Goal: Task Accomplishment & Management: Use online tool/utility

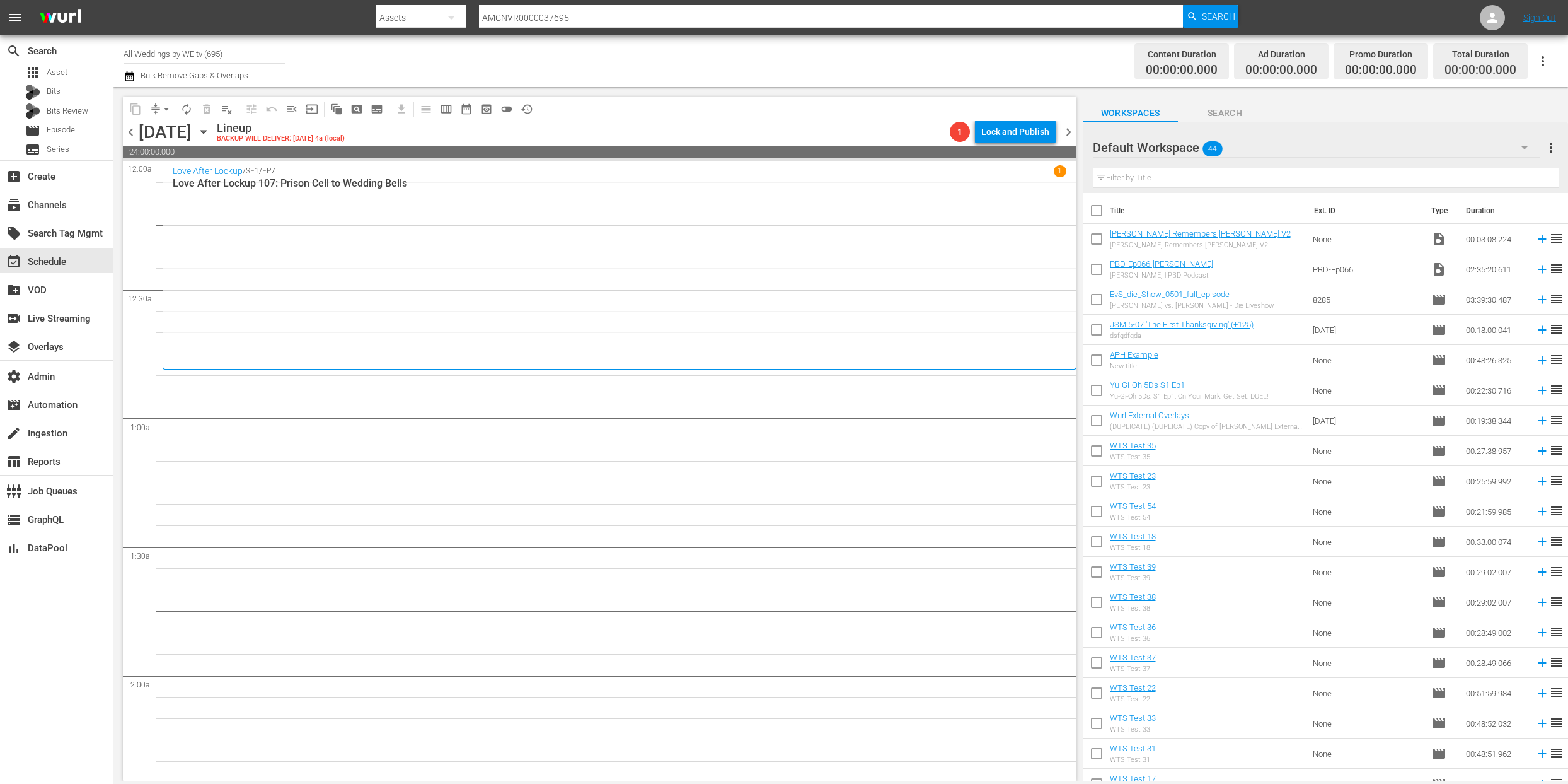
scroll to position [5556, 0]
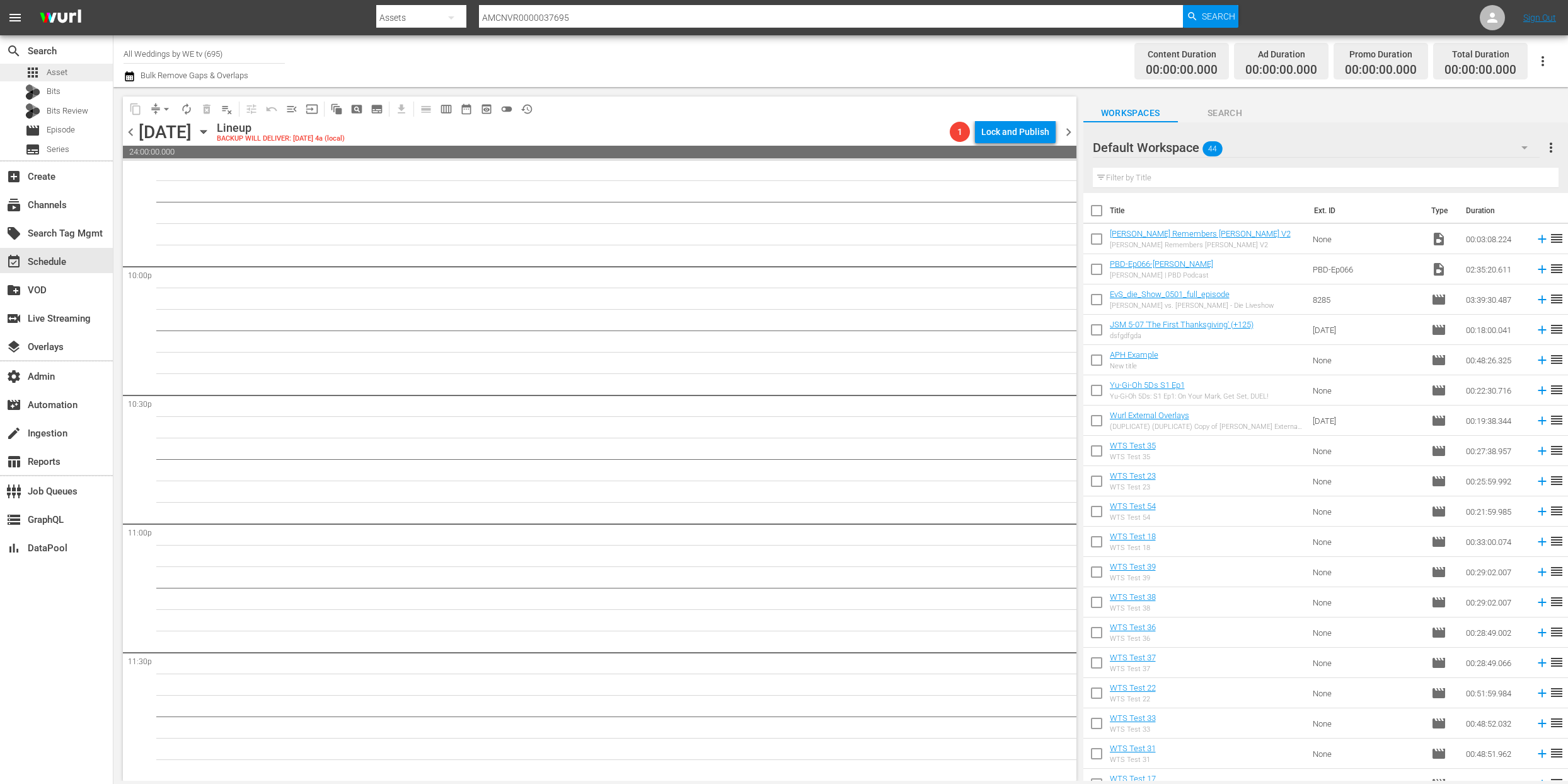
click at [56, 72] on span "Asset" at bounding box center [57, 73] width 20 height 13
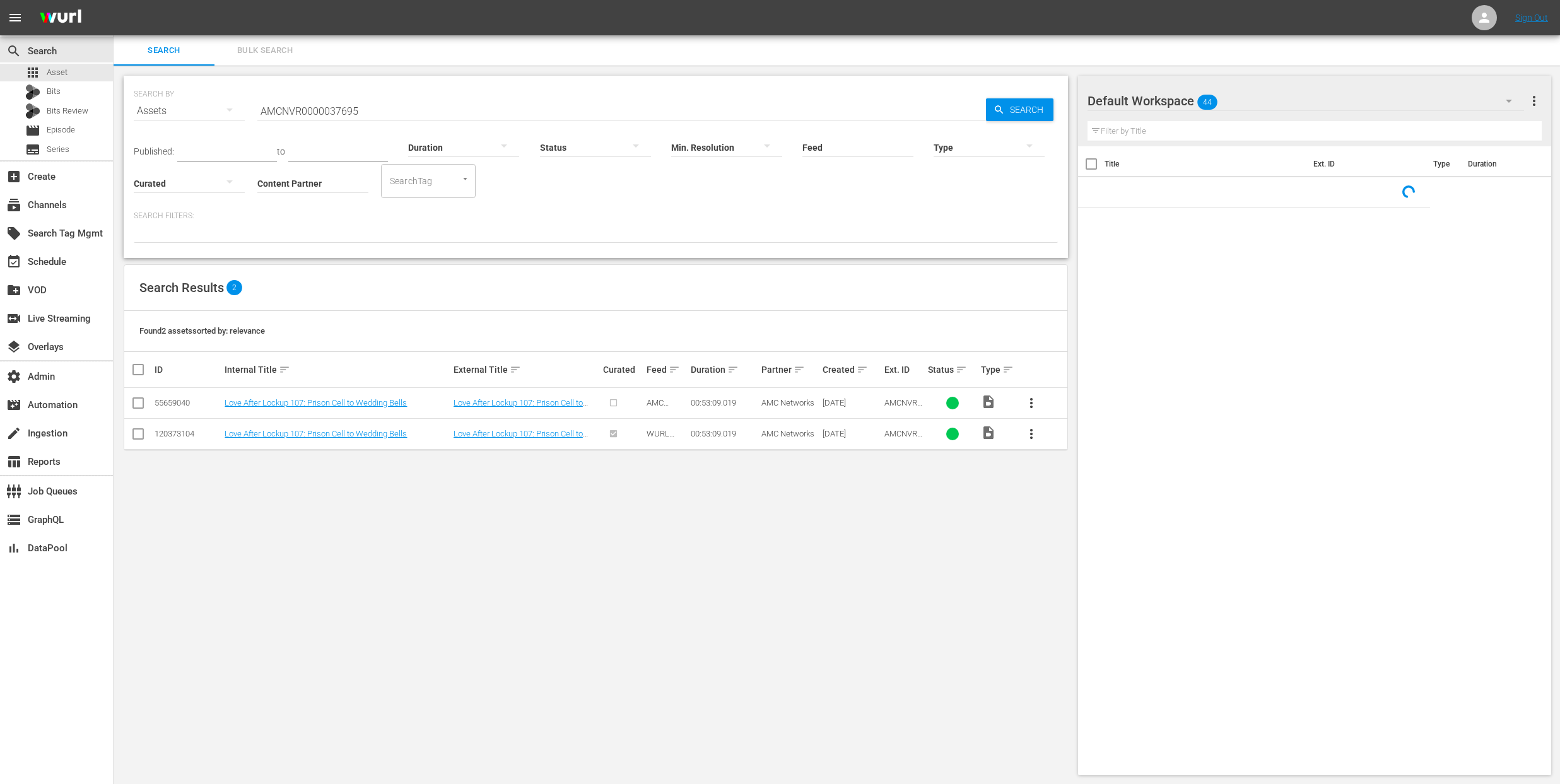
click at [327, 113] on input "AMCNVR0000037695" at bounding box center [622, 110] width 729 height 30
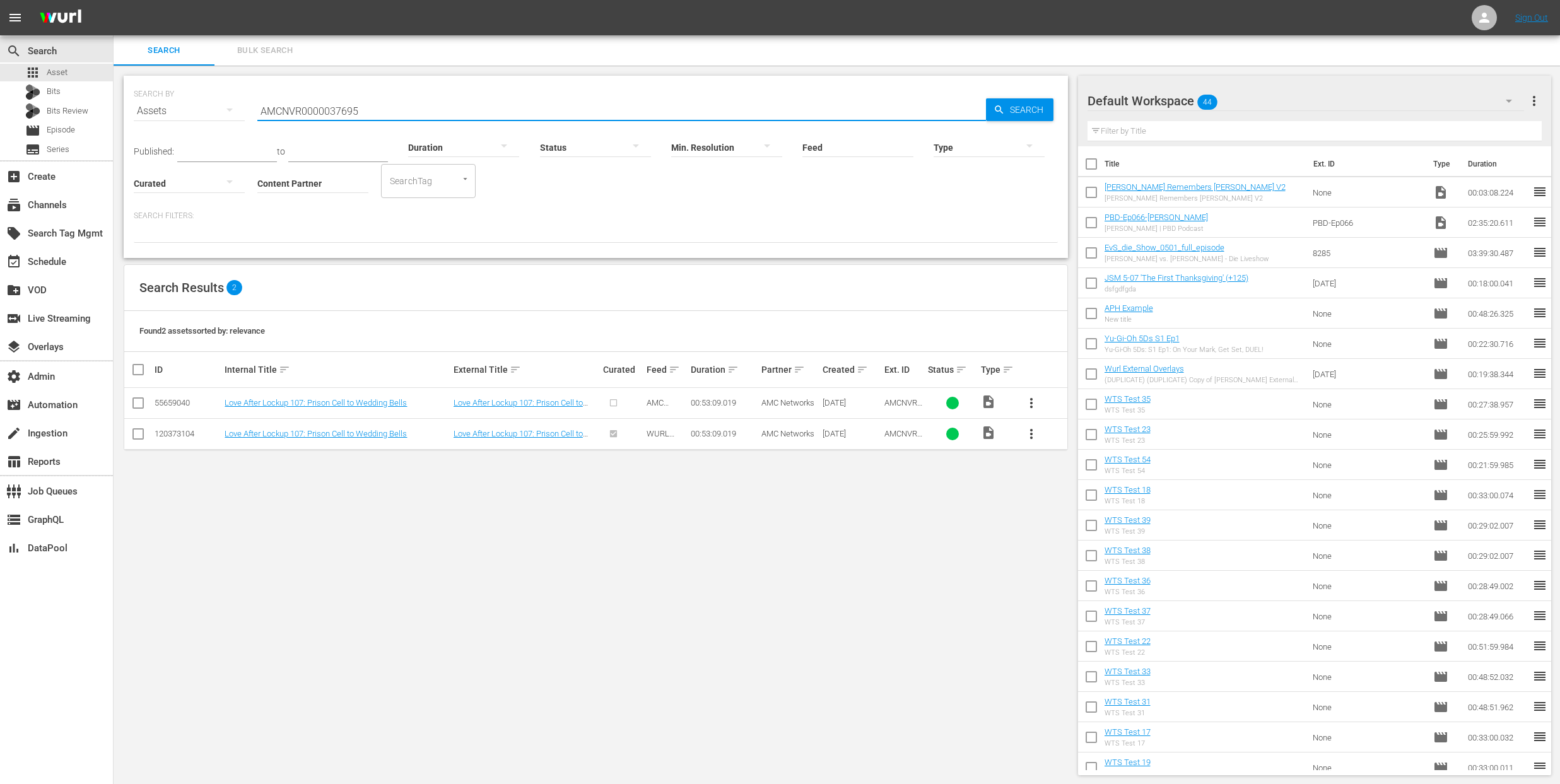
paste input "52618"
click at [332, 109] on input "AMCNVR0000052618" at bounding box center [622, 110] width 729 height 30
paste input "569"
click at [340, 112] on input "AMCNVR0000052569" at bounding box center [622, 110] width 729 height 30
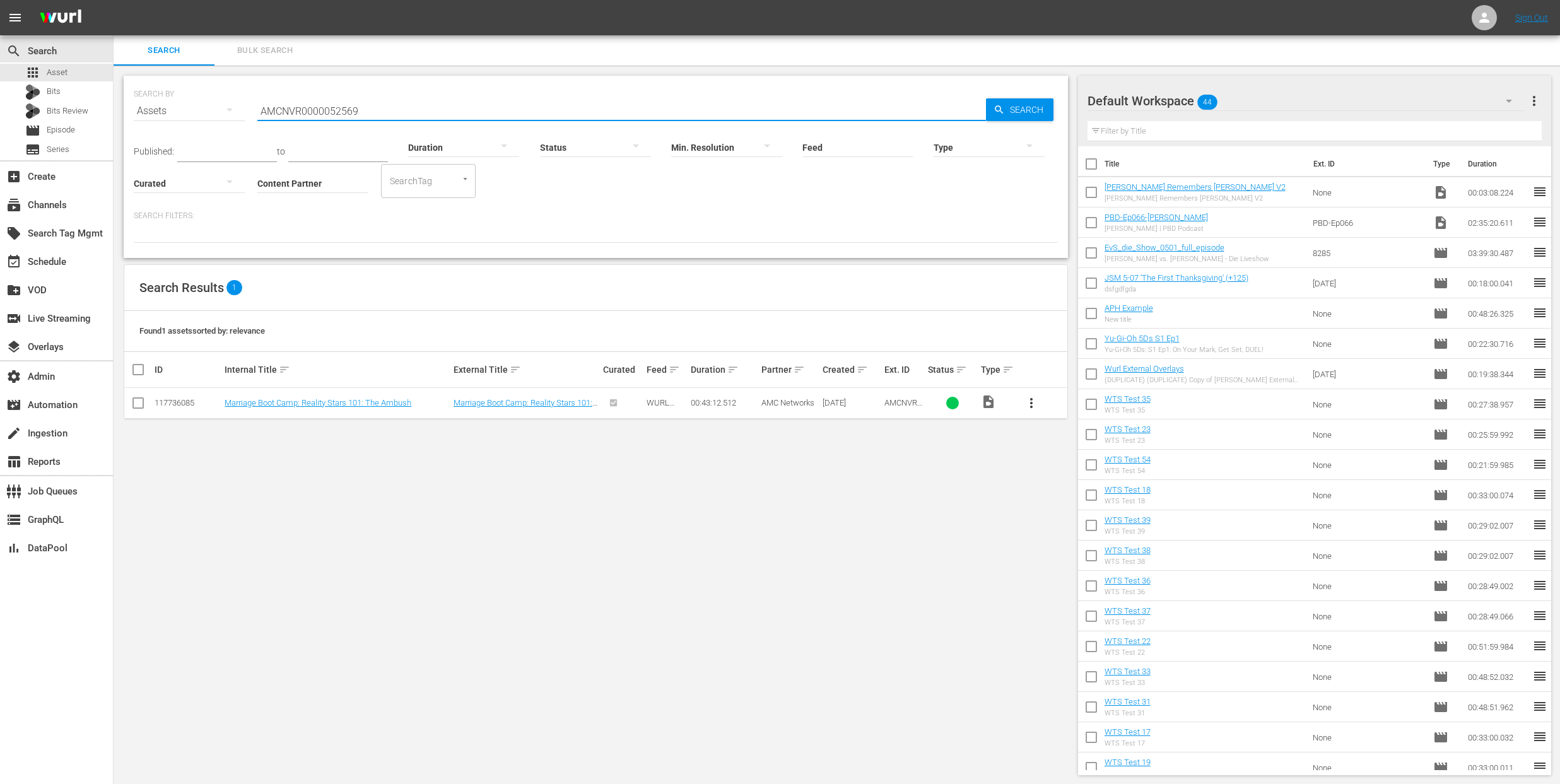
click at [340, 112] on input "AMCNVR0000052569" at bounding box center [622, 110] width 729 height 30
paste input "37695"
type input "AMCNVR0000037695"
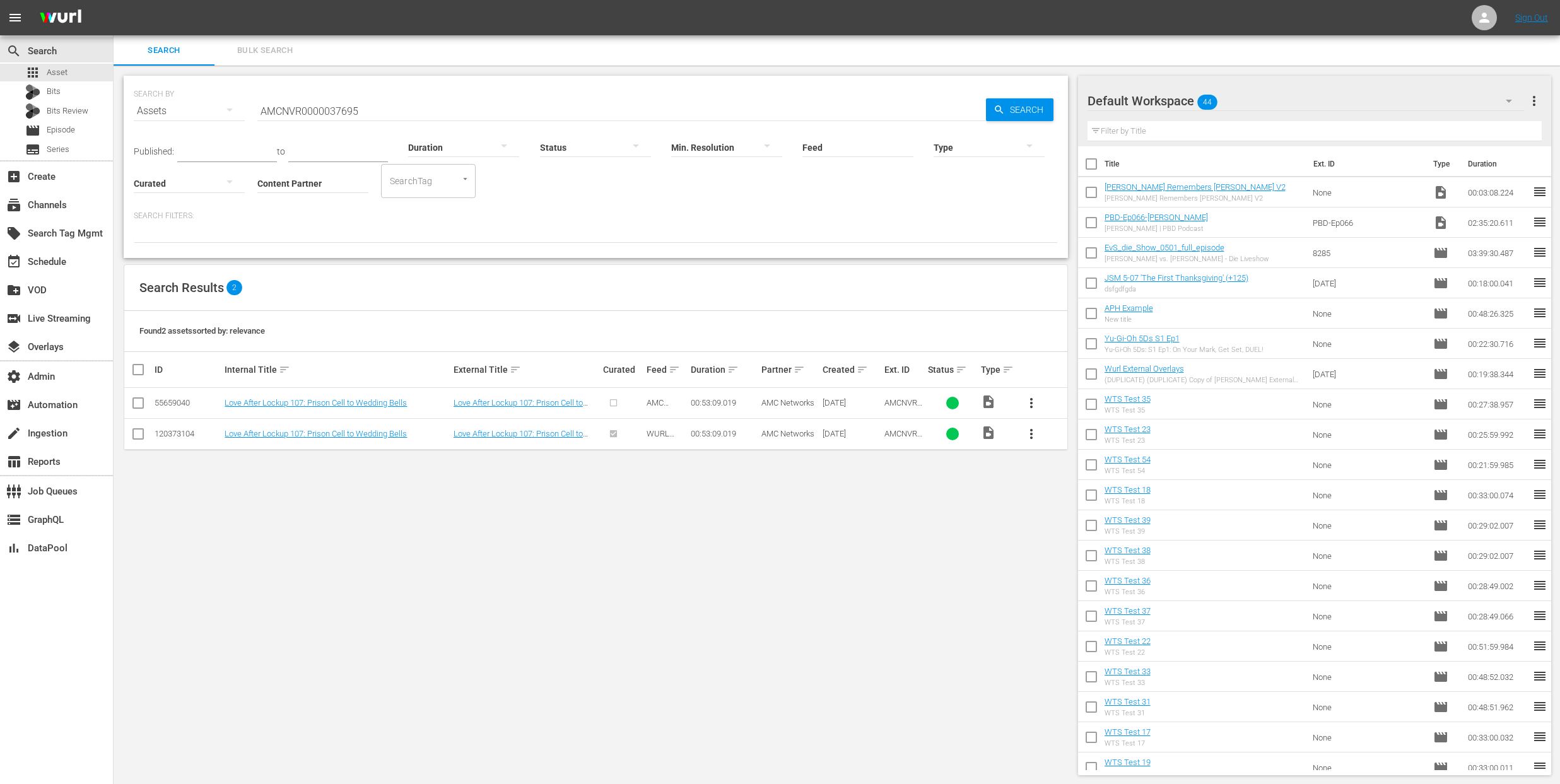
click at [981, 612] on div "SEARCH BY Search By Assets Search ID, Title, Description, Keywords, or Category…" at bounding box center [596, 426] width 964 height 720
click at [55, 259] on div "event_available Schedule" at bounding box center [35, 259] width 71 height 11
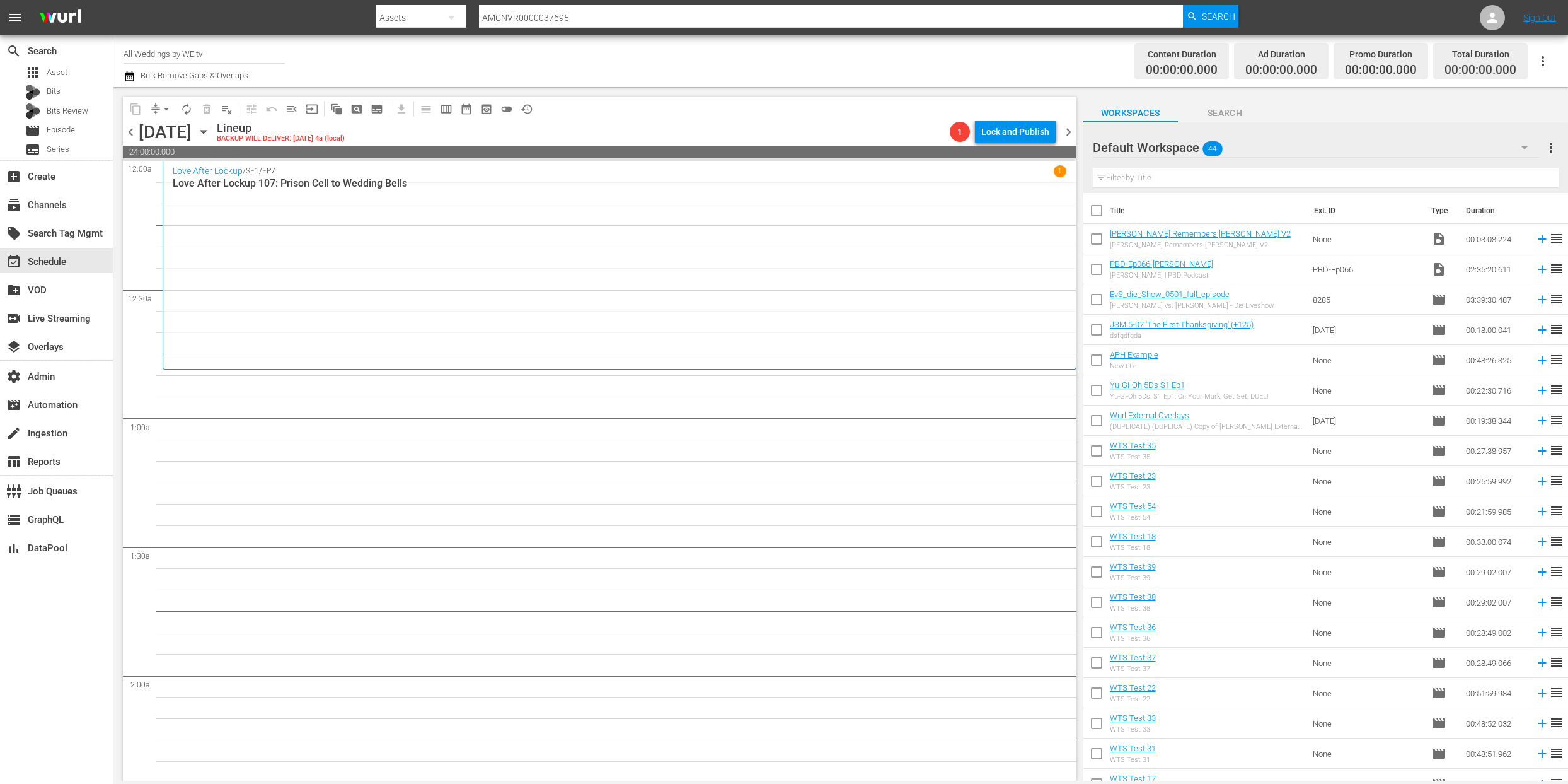
click at [132, 136] on span "chevron_left" at bounding box center [130, 132] width 15 height 15
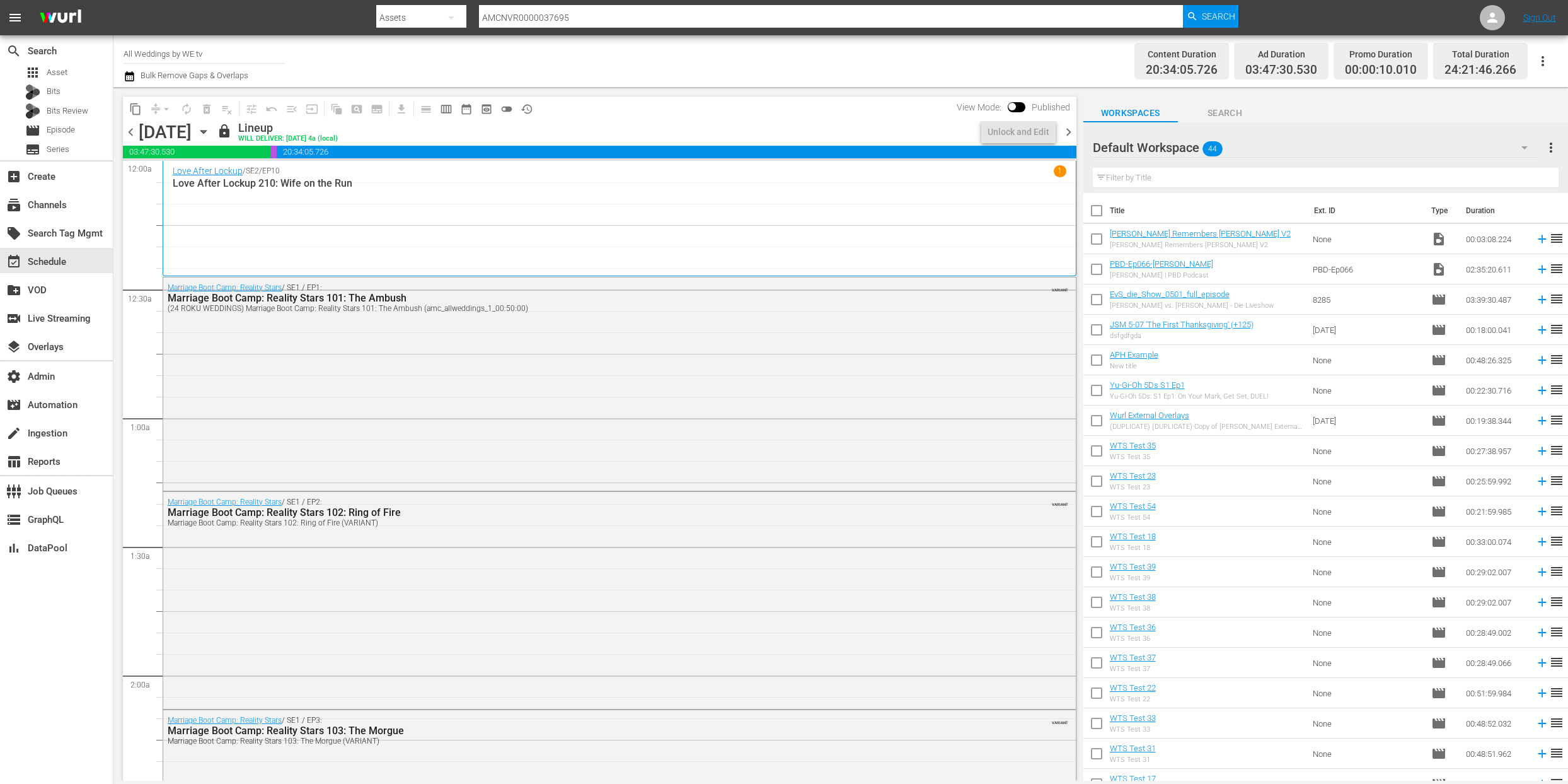
click at [131, 136] on span "chevron_left" at bounding box center [130, 132] width 15 height 15
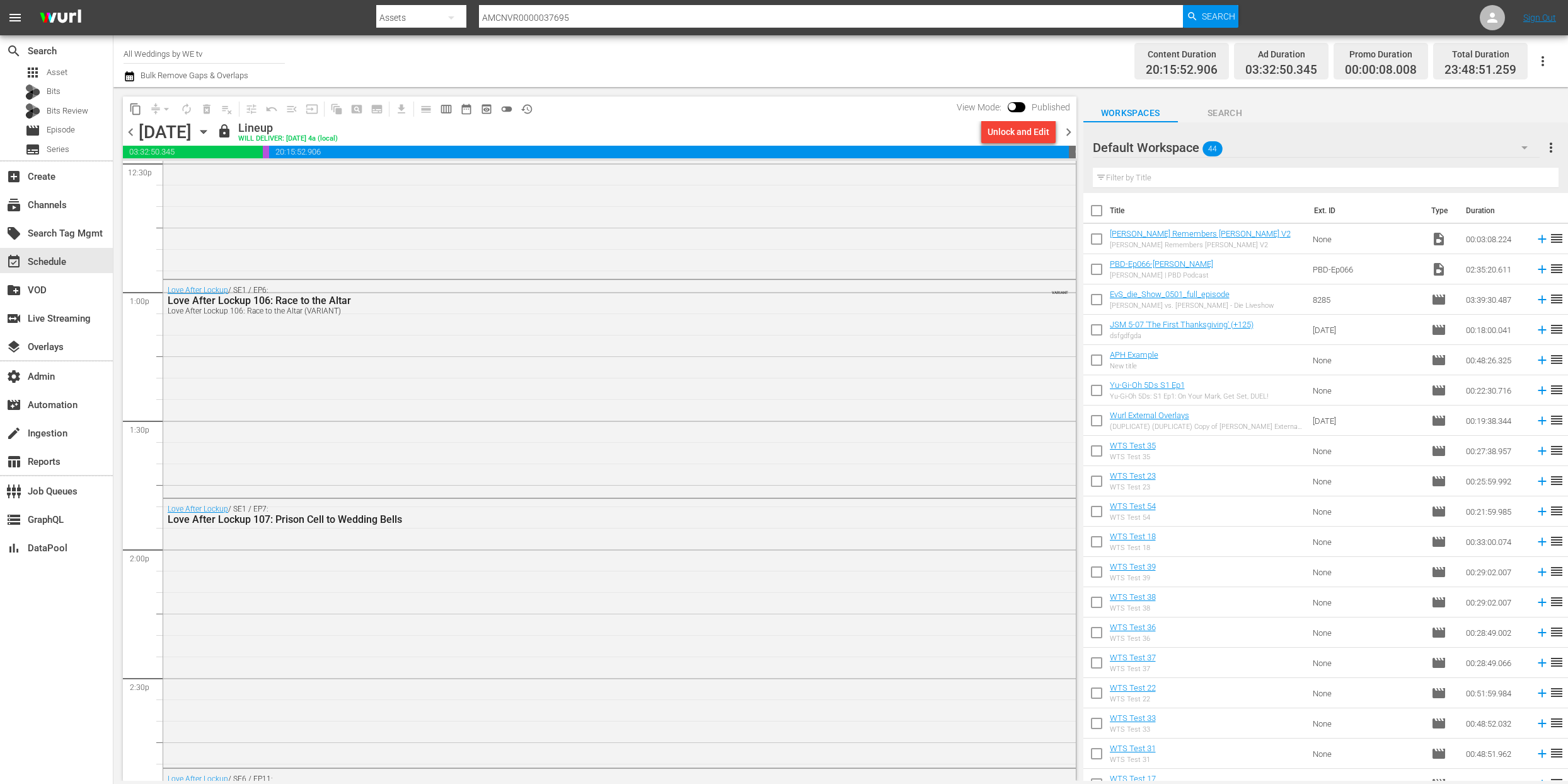
scroll to position [3217, 0]
click at [684, 599] on div "Love After Lockup / SE1 / EP7: Love After Lockup 107: Prison Cell to Wedding Be…" at bounding box center [619, 630] width 913 height 266
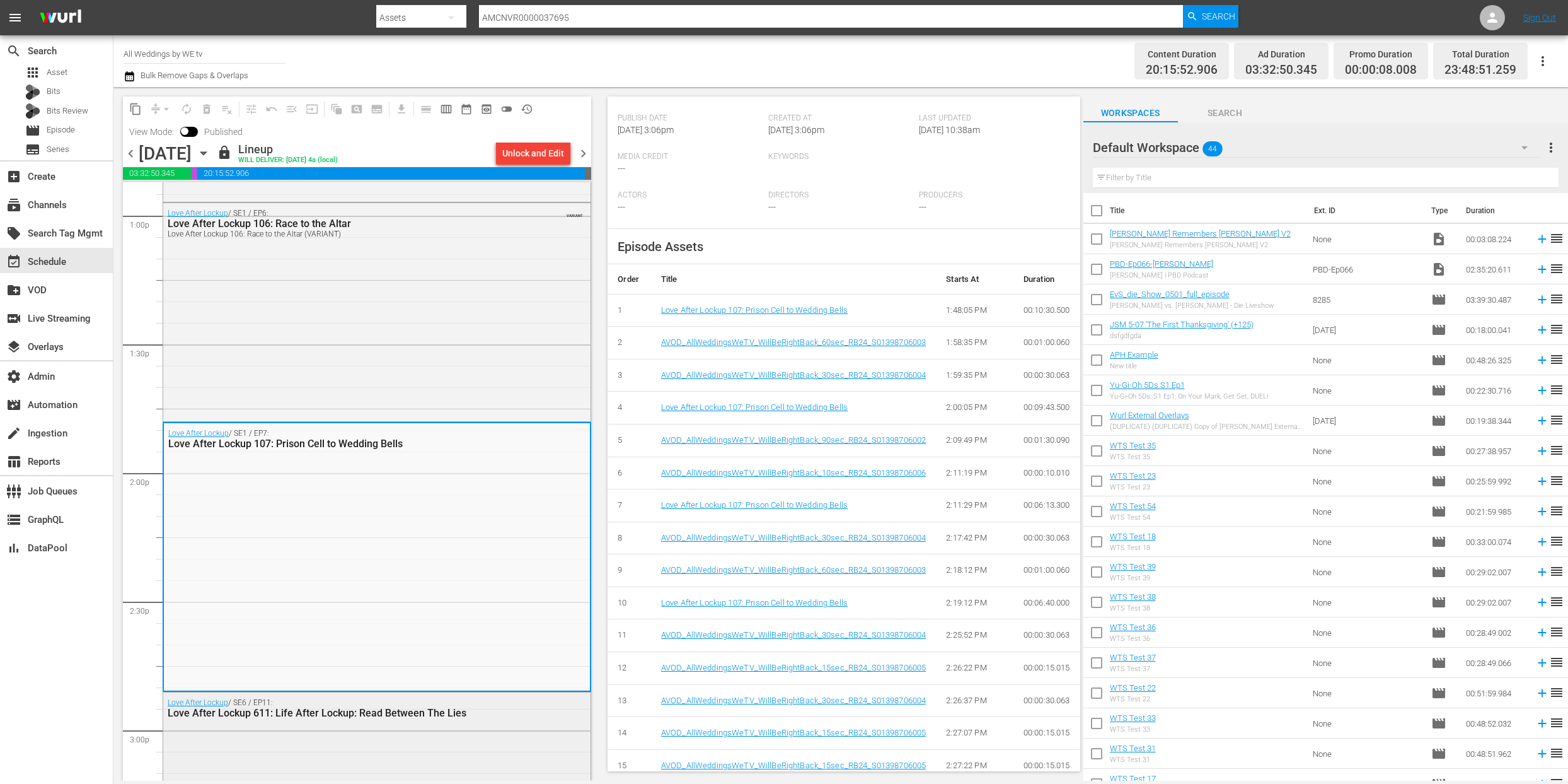
scroll to position [2863, 0]
